Goal: Transaction & Acquisition: Purchase product/service

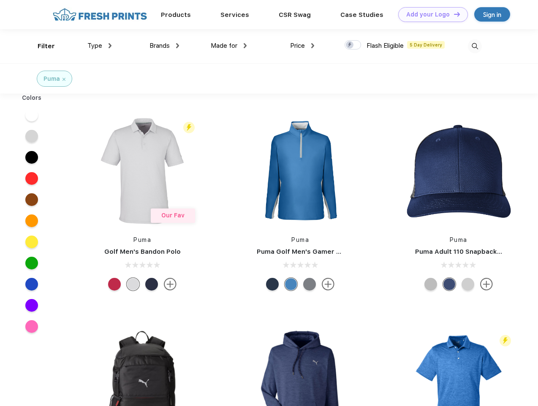
click at [430, 14] on link "Add your Logo Design Tool" at bounding box center [434, 14] width 70 height 15
click at [0, 0] on div "Design Tool" at bounding box center [0, 0] width 0 height 0
click at [454, 14] on link "Add your Logo Design Tool" at bounding box center [434, 14] width 70 height 15
click at [41, 46] on div "Filter" at bounding box center [46, 46] width 17 height 10
click at [100, 46] on span "Type" at bounding box center [94, 46] width 15 height 8
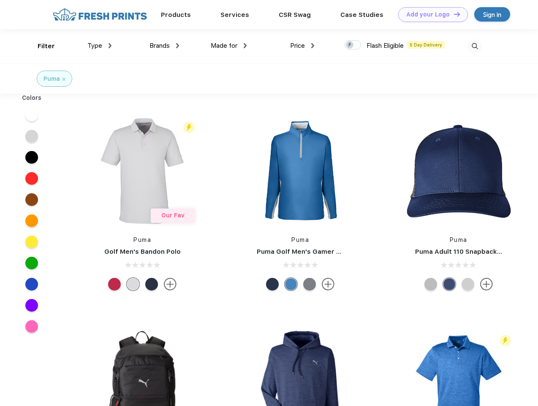
click at [164, 46] on span "Brands" at bounding box center [160, 46] width 20 height 8
click at [229, 46] on span "Made for" at bounding box center [224, 46] width 27 height 8
click at [303, 46] on span "Price" at bounding box center [297, 46] width 15 height 8
click at [353, 45] on div at bounding box center [353, 44] width 16 height 9
click at [350, 45] on input "checkbox" at bounding box center [347, 42] width 5 height 5
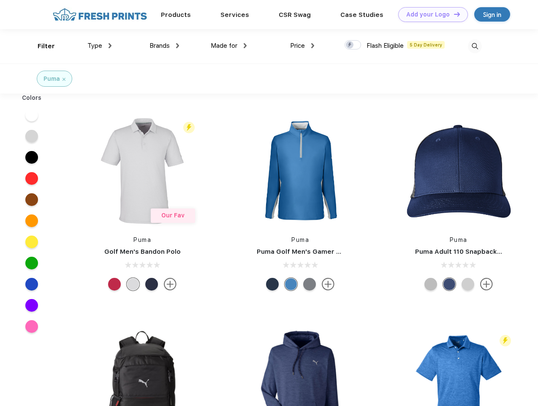
click at [475, 46] on img at bounding box center [475, 46] width 14 height 14
